Goal: Task Accomplishment & Management: Manage account settings

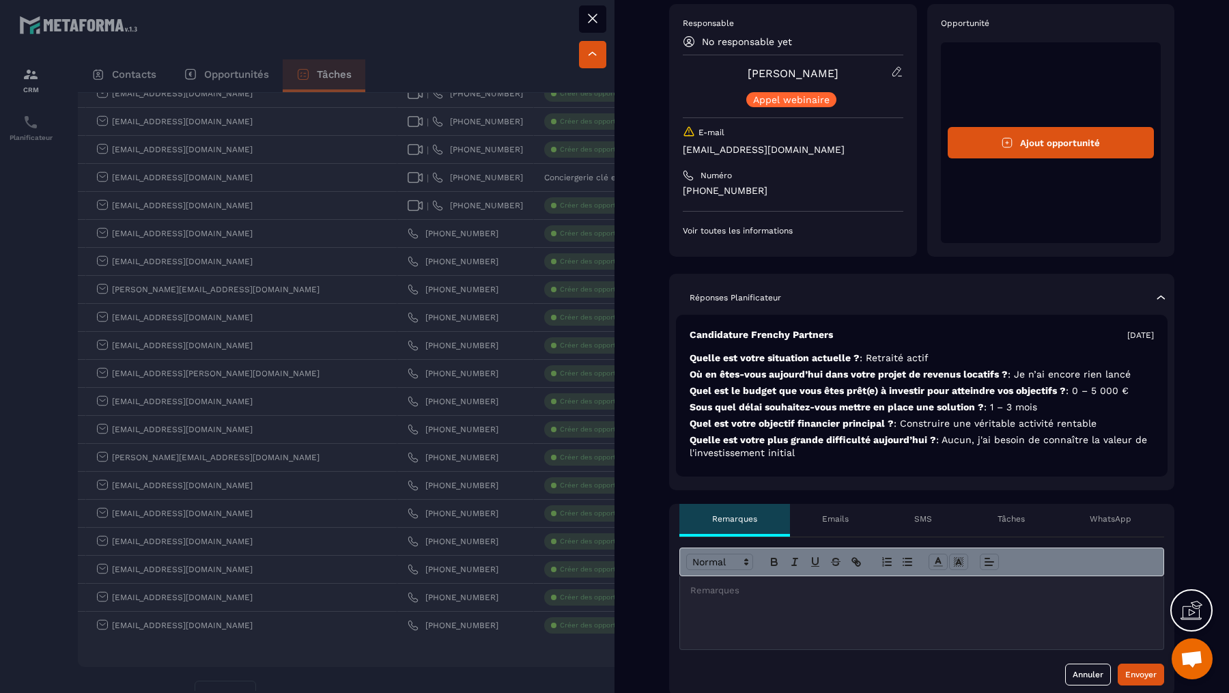
scroll to position [52, 0]
click at [394, 311] on div at bounding box center [614, 346] width 1229 height 693
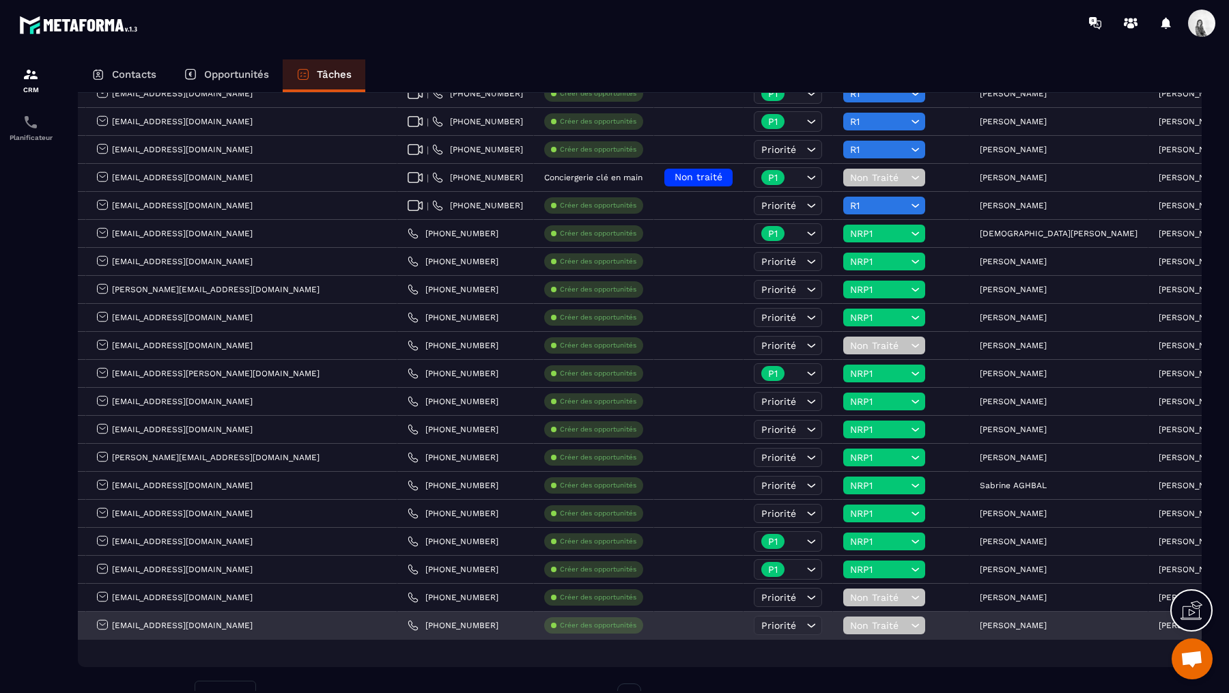
click at [850, 620] on span "Non Traité" at bounding box center [878, 625] width 57 height 11
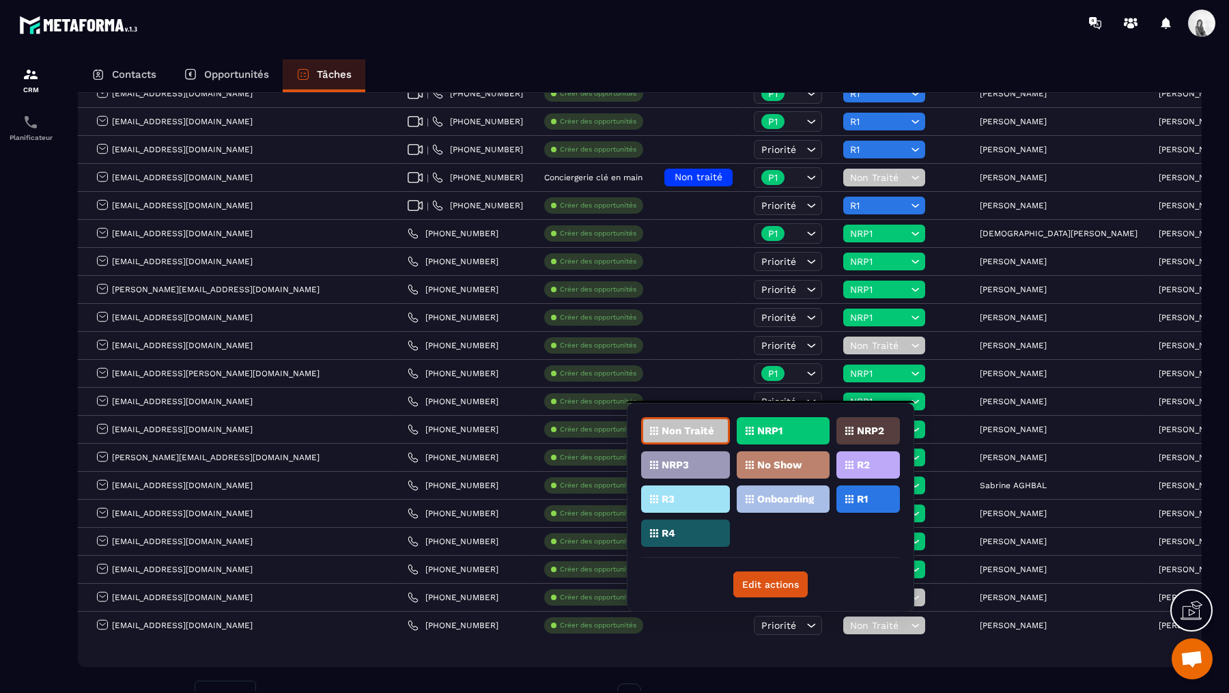
click at [773, 424] on div "NRP1" at bounding box center [783, 430] width 93 height 27
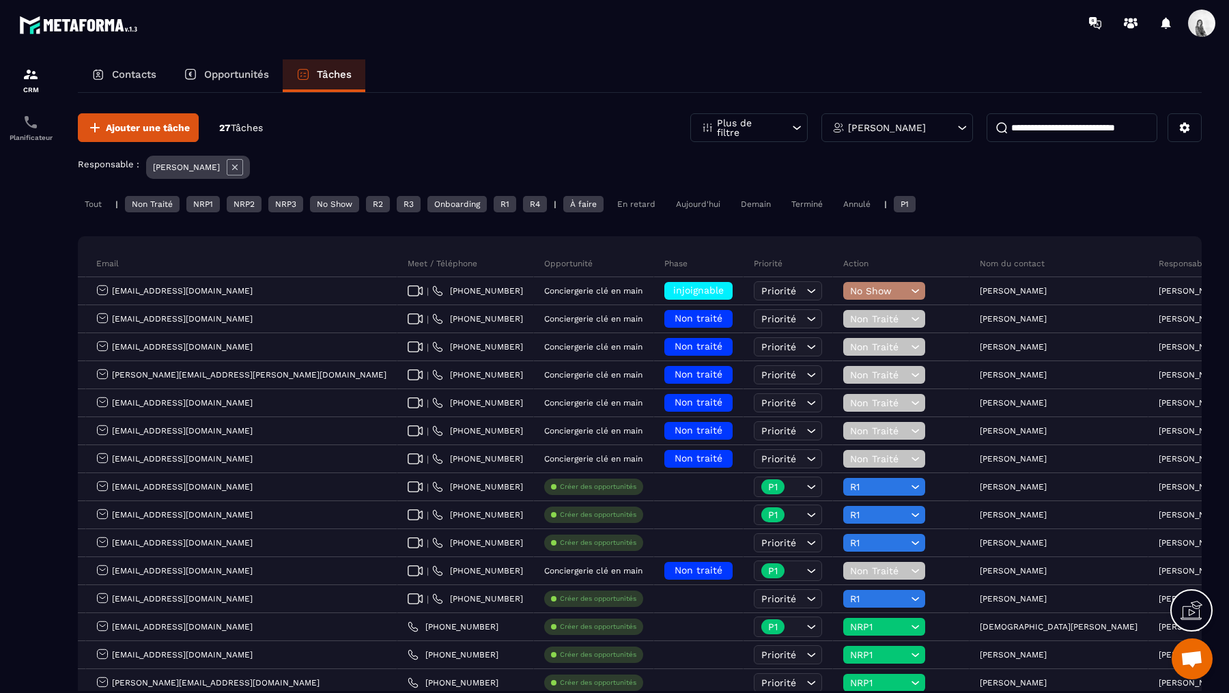
click at [918, 124] on p "[PERSON_NAME]" at bounding box center [887, 128] width 78 height 10
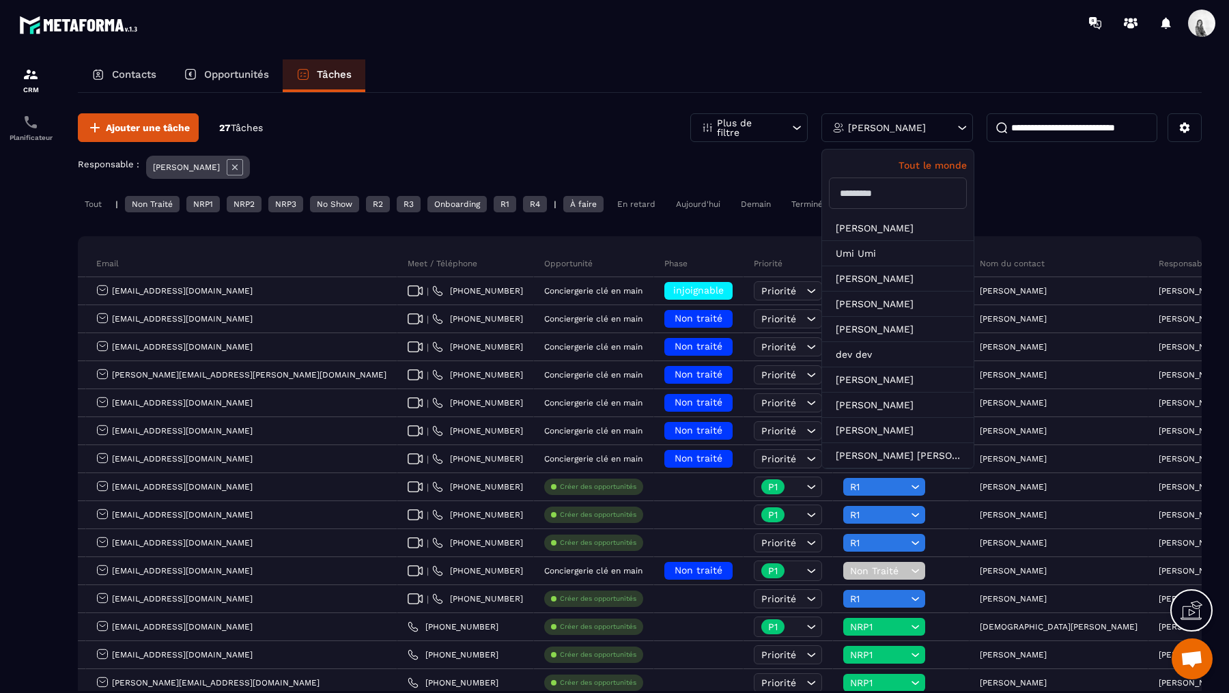
click at [231, 178] on div "[PERSON_NAME]" at bounding box center [201, 169] width 111 height 27
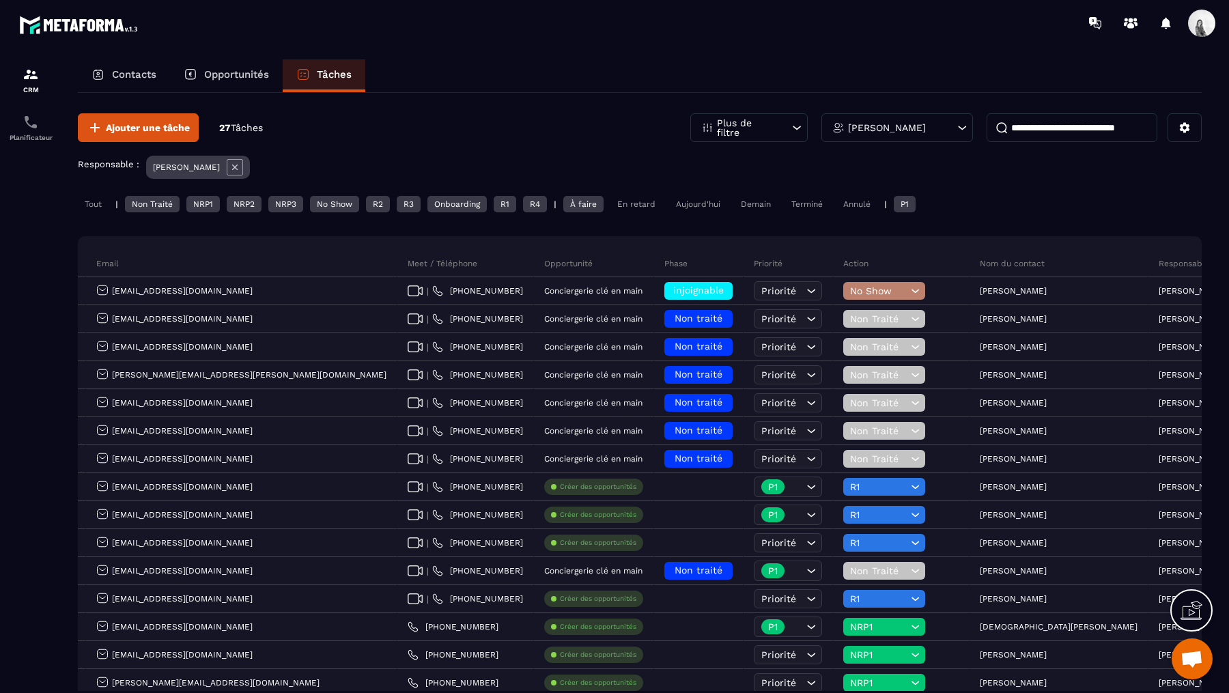
click at [232, 167] on icon at bounding box center [234, 167] width 5 height 5
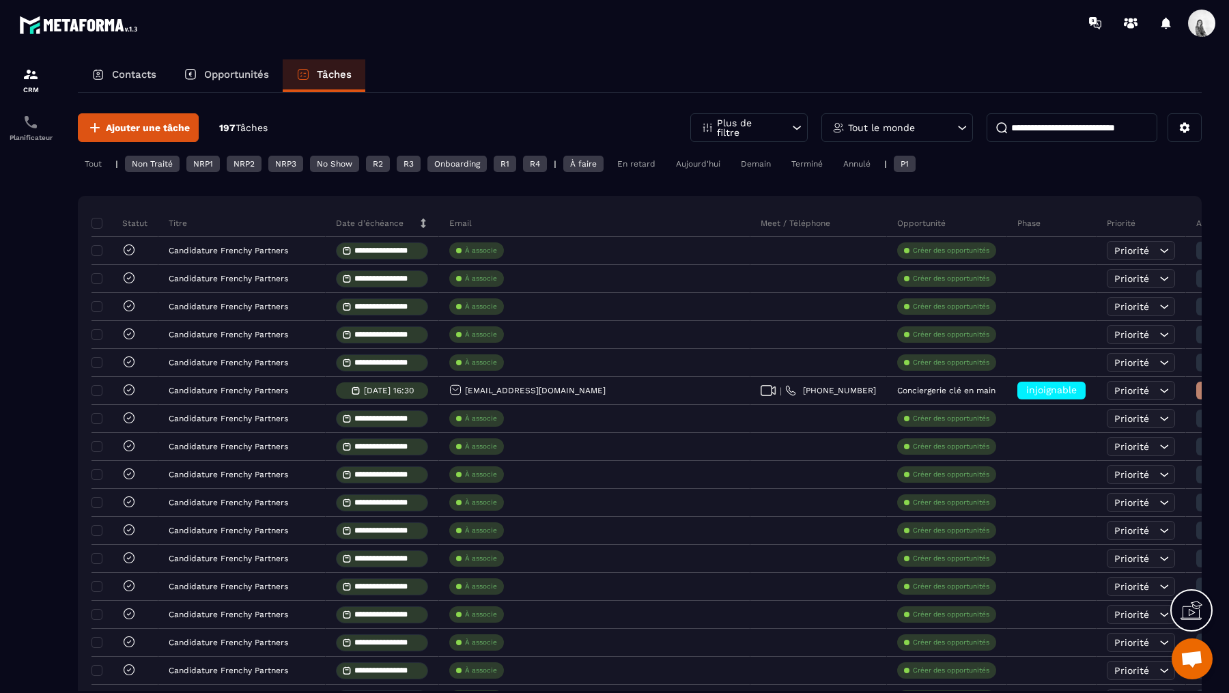
click at [1071, 128] on input at bounding box center [1072, 127] width 171 height 29
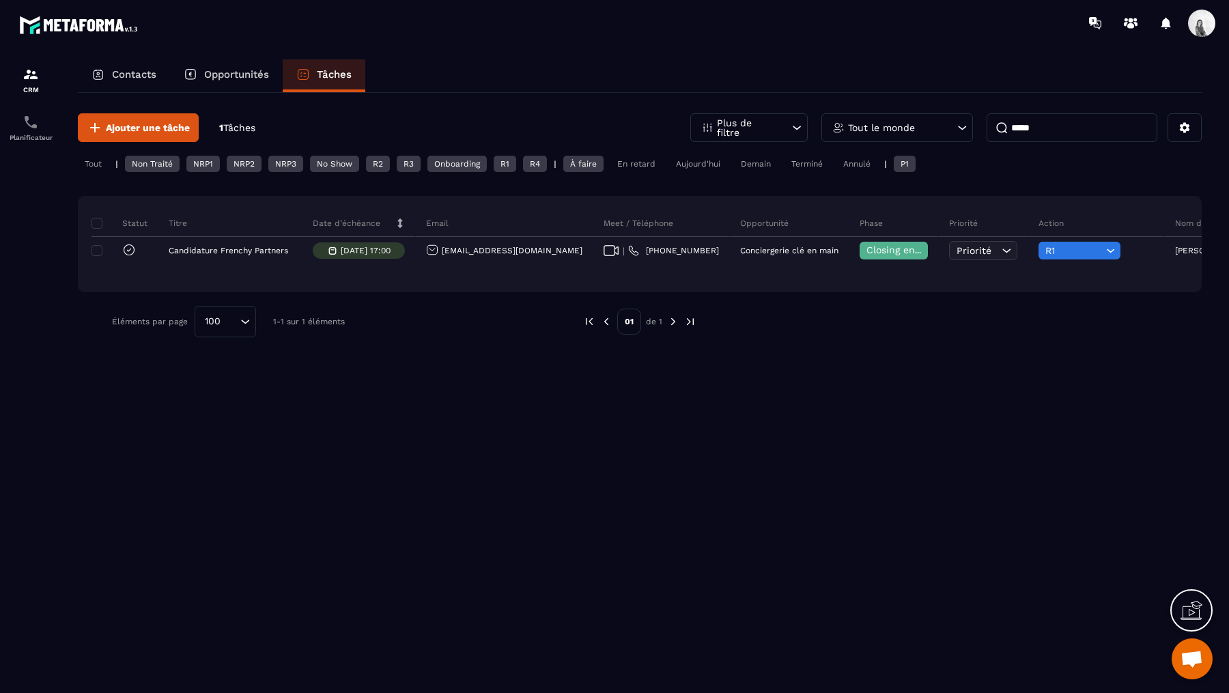
scroll to position [0, 253]
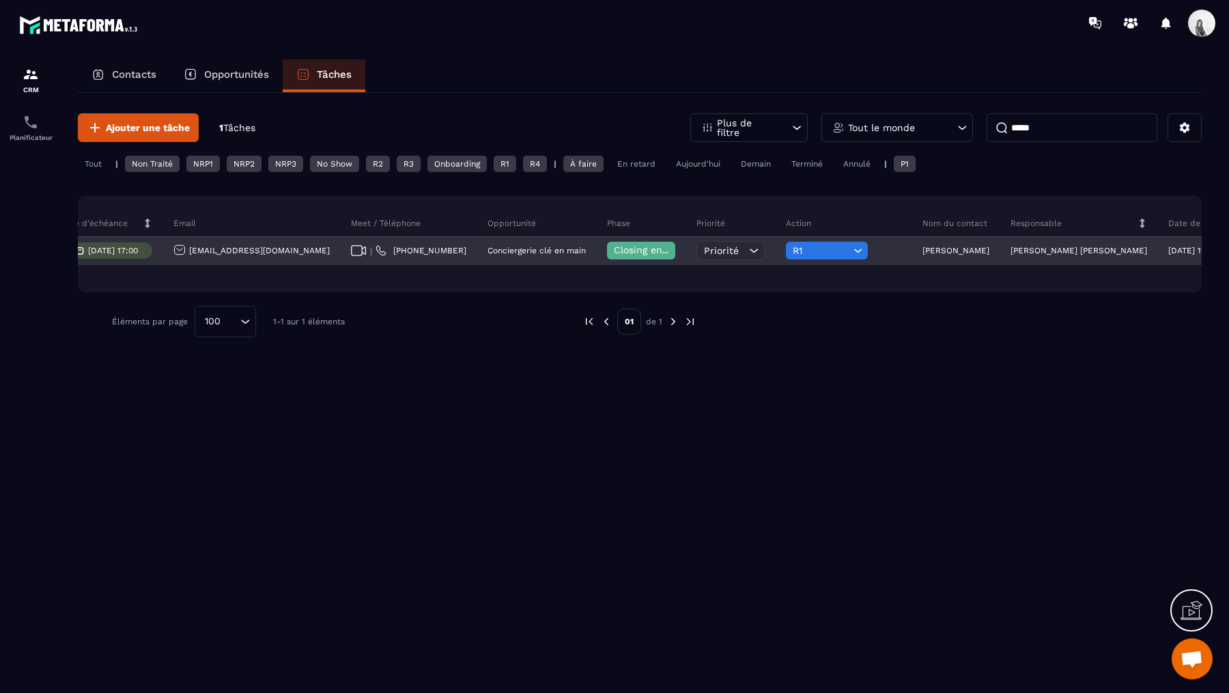
type input "*****"
click at [1011, 247] on p "[PERSON_NAME] [PERSON_NAME]" at bounding box center [1079, 251] width 137 height 10
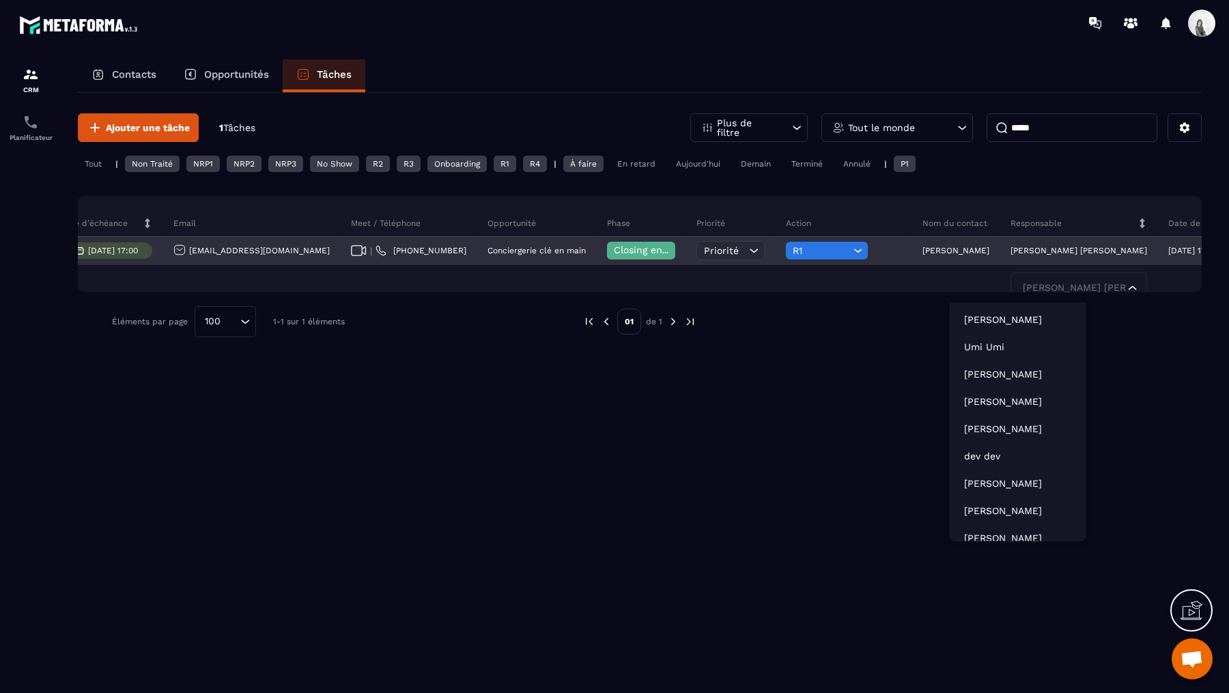
click at [922, 249] on p "[PERSON_NAME]" at bounding box center [955, 251] width 67 height 10
